Goal: Task Accomplishment & Management: Complete application form

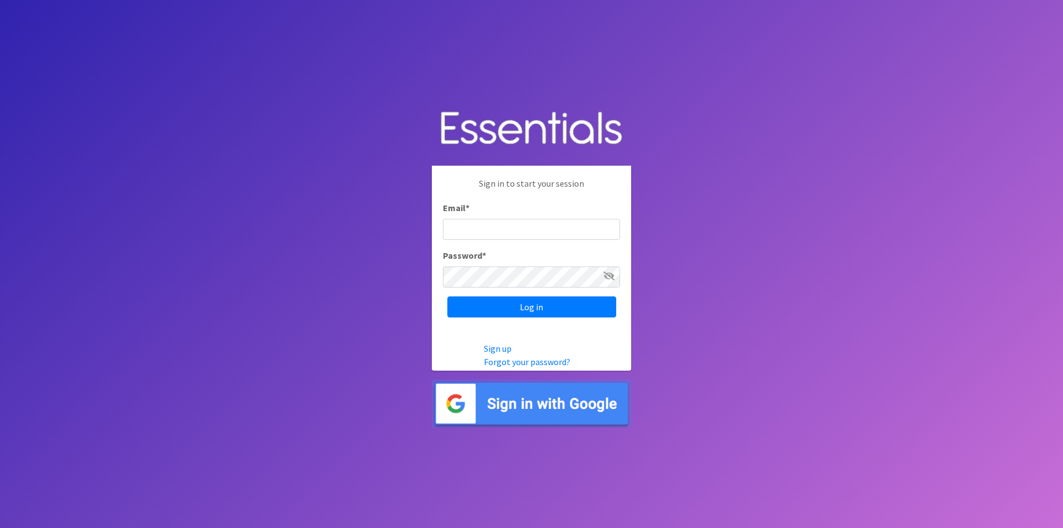
type input "Warehouse@childrens-aid-society.org"
click at [611, 277] on icon at bounding box center [609, 275] width 11 height 9
click at [535, 307] on input "Log in" at bounding box center [532, 306] width 169 height 21
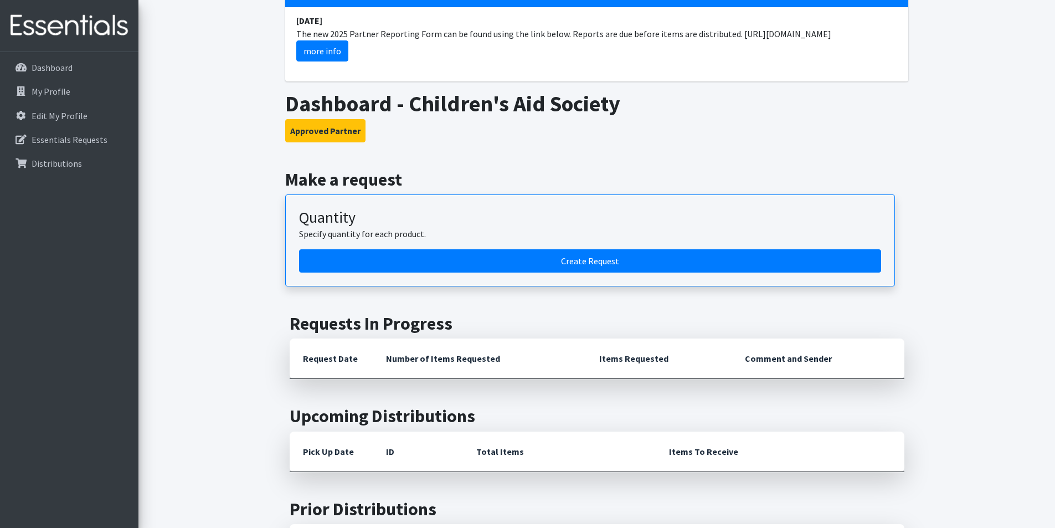
scroll to position [111, 0]
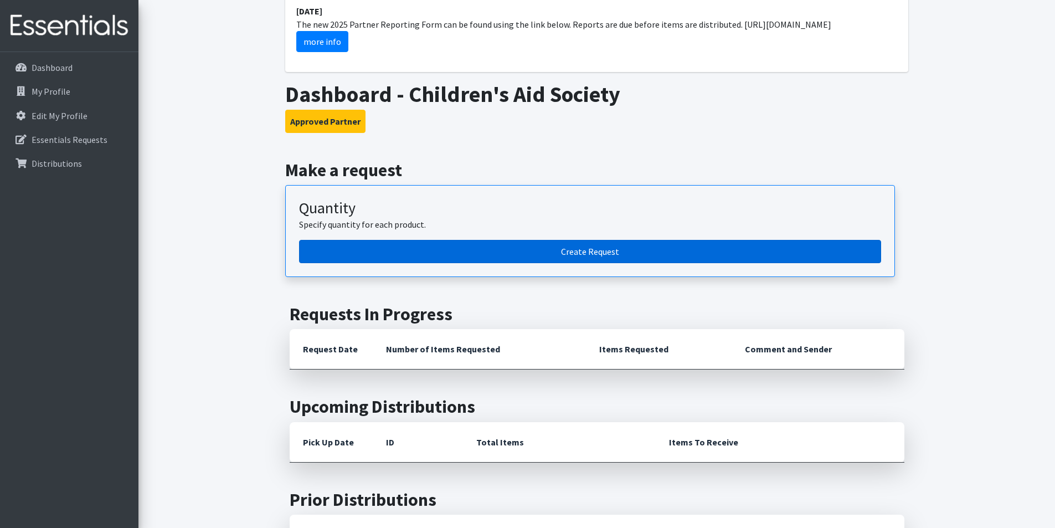
click at [590, 254] on link "Create Request" at bounding box center [590, 251] width 582 height 23
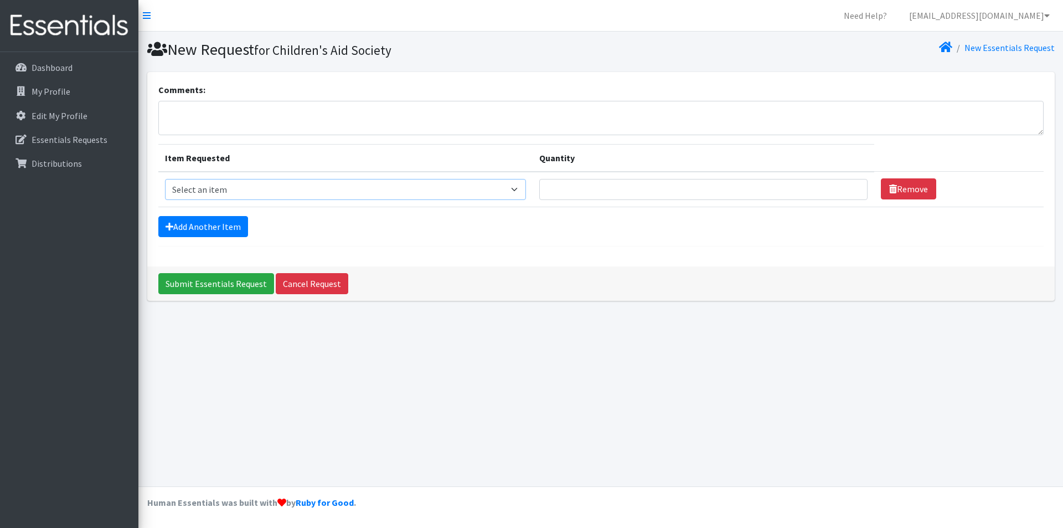
click at [517, 189] on select "Select an item Cloth Inserts (For Cloth Diapers) Kids (Newborn) Kids (Preemie) …" at bounding box center [346, 189] width 362 height 21
select select "5487"
click at [165, 179] on select "Select an item Cloth Inserts (For Cloth Diapers) Kids (Newborn) Kids (Preemie) …" at bounding box center [346, 189] width 362 height 21
click at [847, 194] on input "1" at bounding box center [703, 189] width 328 height 21
click at [846, 193] on input "1" at bounding box center [703, 189] width 328 height 21
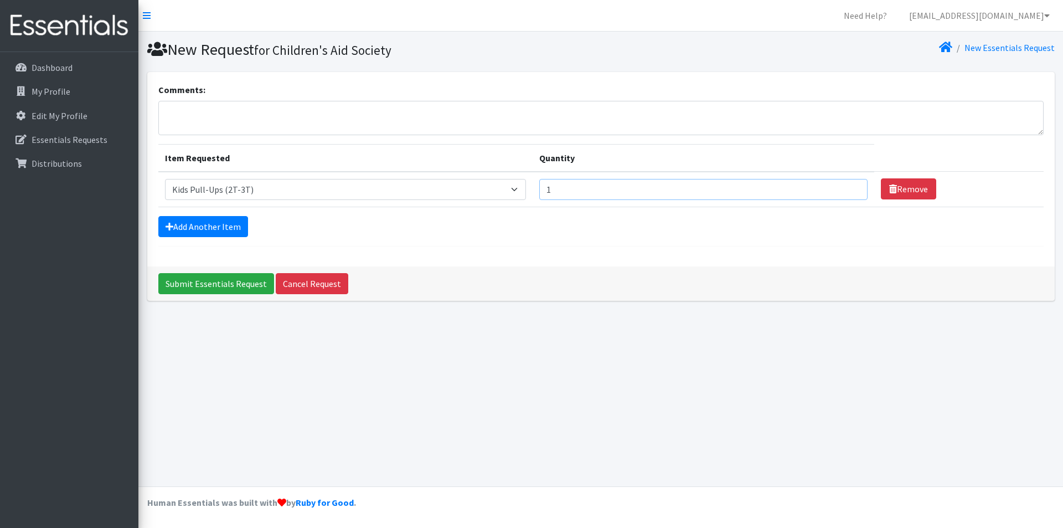
click at [846, 193] on input "1" at bounding box center [703, 189] width 328 height 21
type input "2"
click at [847, 187] on input "2" at bounding box center [703, 189] width 328 height 21
click at [177, 222] on link "Add Another Item" at bounding box center [203, 226] width 90 height 21
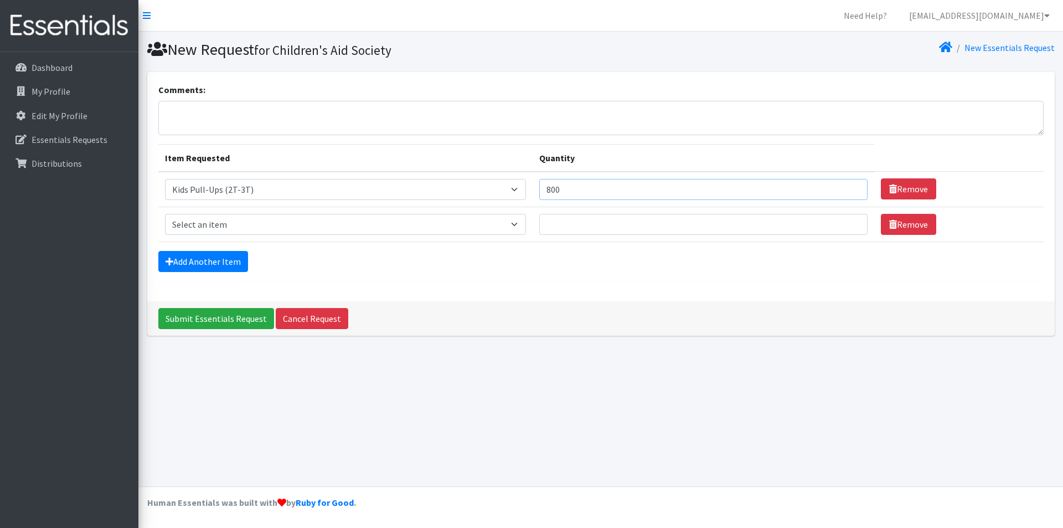
click at [572, 190] on input "800" at bounding box center [703, 189] width 328 height 21
type input "8"
type input "1500"
click at [517, 224] on select "Select an item Cloth Inserts (For Cloth Diapers) Kids (Newborn) Kids (Preemie) …" at bounding box center [346, 224] width 362 height 21
select select "5491"
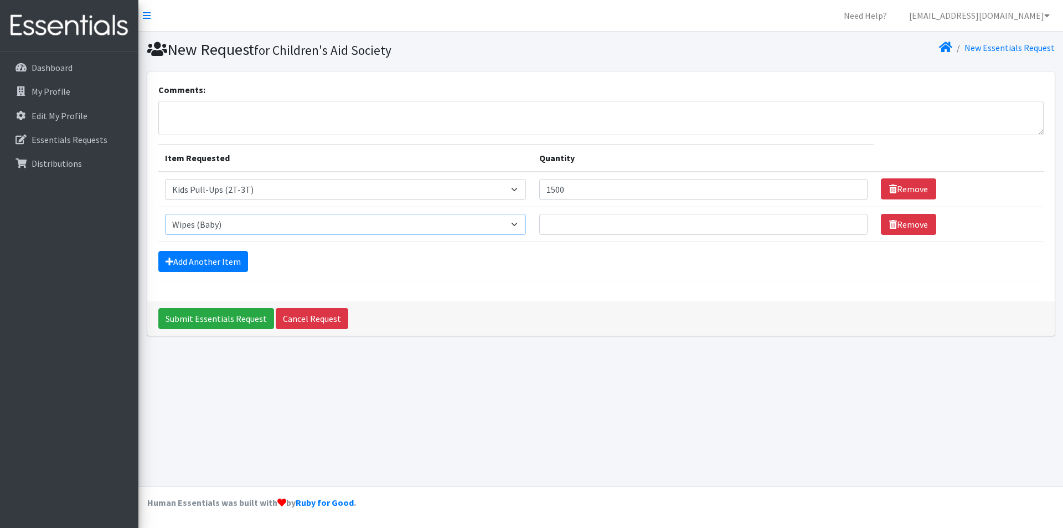
click at [165, 214] on select "Select an item Cloth Inserts (For Cloth Diapers) Kids (Newborn) Kids (Preemie) …" at bounding box center [346, 224] width 362 height 21
click at [573, 224] on input "Quantity" at bounding box center [703, 224] width 328 height 21
type input "1"
click at [847, 226] on input "1" at bounding box center [703, 224] width 328 height 21
click at [517, 223] on select "Select an item Cloth Inserts (For Cloth Diapers) Kids (Newborn) Kids (Preemie) …" at bounding box center [346, 224] width 362 height 21
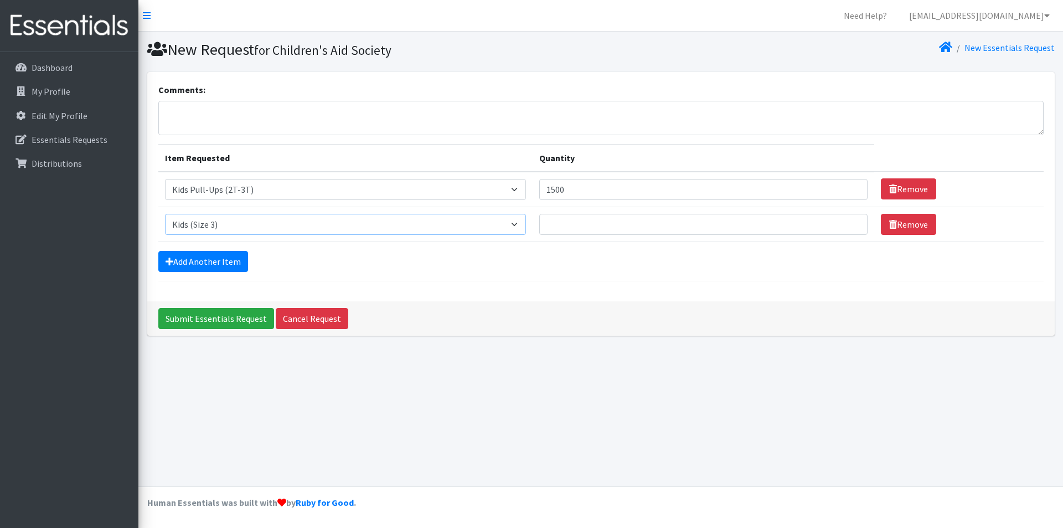
click at [165, 214] on select "Select an item Cloth Inserts (For Cloth Diapers) Kids (Newborn) Kids (Preemie) …" at bounding box center [346, 224] width 362 height 21
click at [519, 225] on select "Select an item Cloth Inserts (For Cloth Diapers) Kids (Newborn) Kids (Preemie) …" at bounding box center [346, 224] width 362 height 21
select select "5489"
click at [165, 214] on select "Select an item Cloth Inserts (For Cloth Diapers) Kids (Newborn) Kids (Preemie) …" at bounding box center [346, 224] width 362 height 21
click at [229, 260] on link "Add Another Item" at bounding box center [203, 261] width 90 height 21
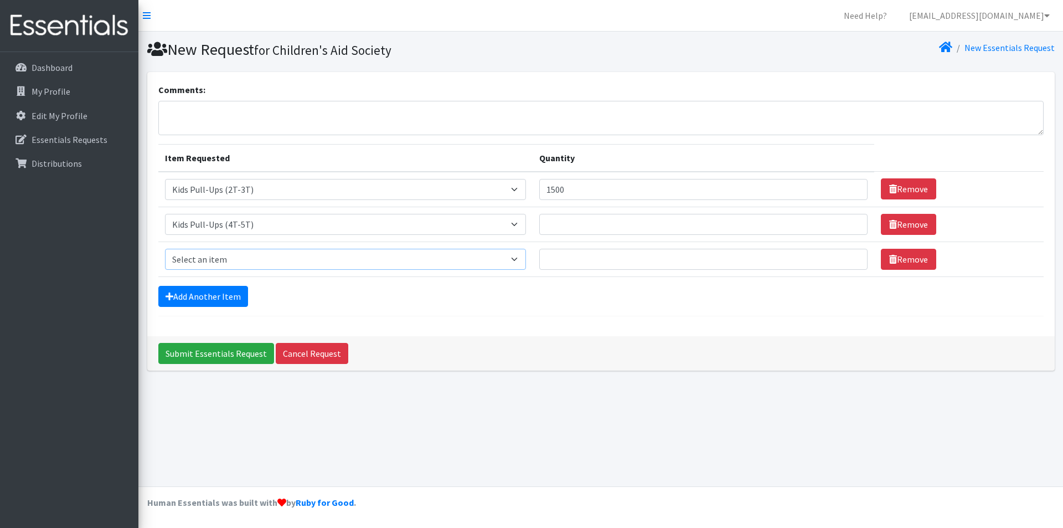
click at [518, 258] on select "Select an item Cloth Inserts (For Cloth Diapers) Kids (Newborn) Kids (Preemie) …" at bounding box center [346, 259] width 362 height 21
select select "5491"
click at [165, 249] on select "Select an item Cloth Inserts (For Cloth Diapers) Kids (Newborn) Kids (Preemie) …" at bounding box center [346, 259] width 362 height 21
